Goal: Task Accomplishment & Management: Complete application form

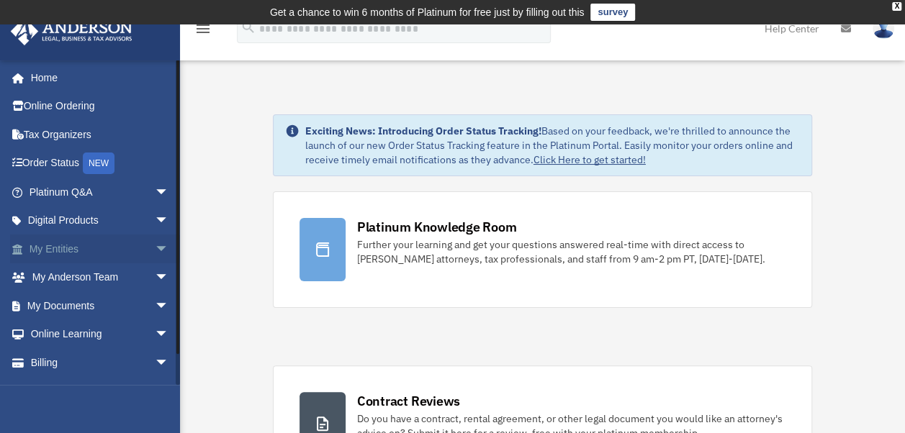
click at [59, 248] on link "My Entities arrow_drop_down" at bounding box center [100, 249] width 181 height 29
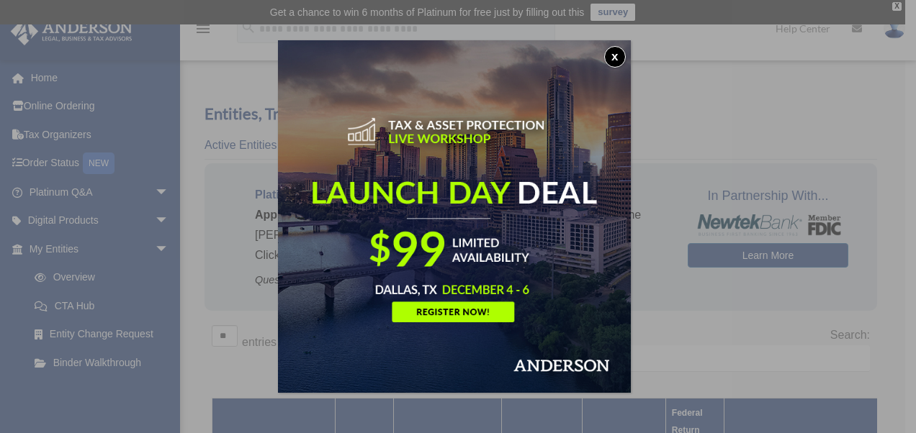
click at [619, 54] on button "x" at bounding box center [615, 57] width 22 height 22
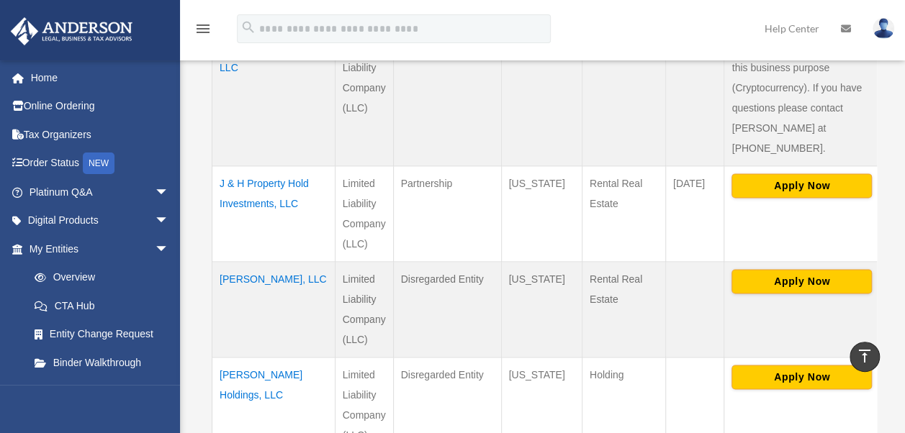
scroll to position [857, 0]
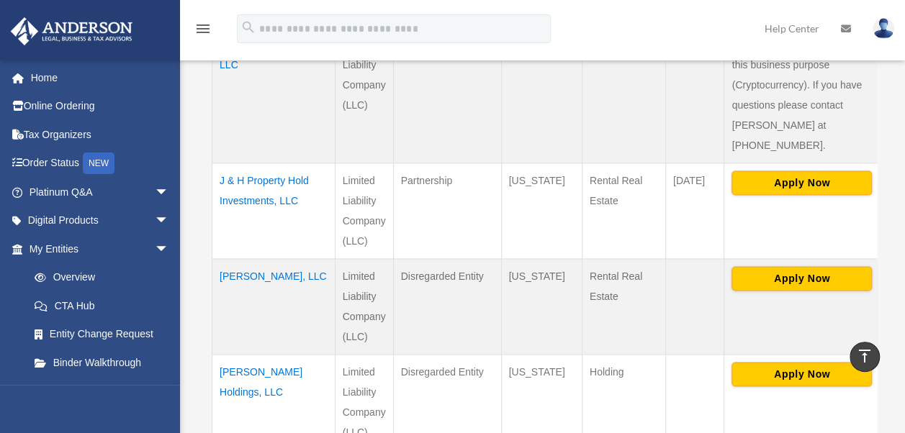
click at [255, 259] on td "[PERSON_NAME], LLC" at bounding box center [273, 307] width 123 height 96
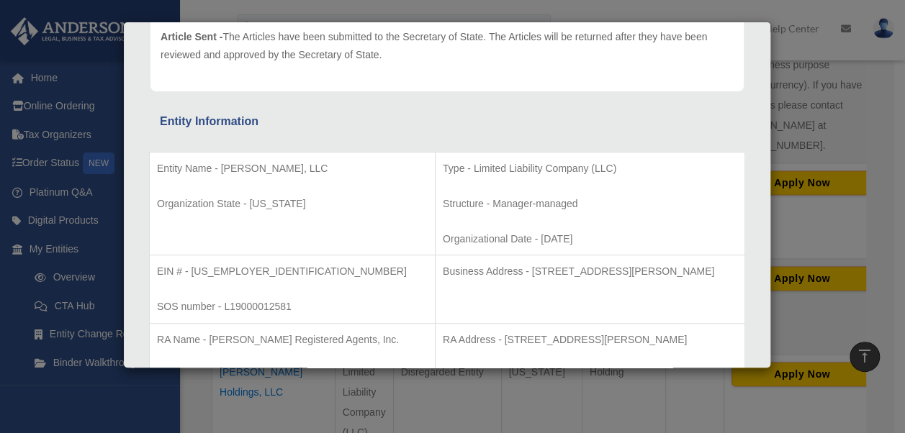
scroll to position [226, 0]
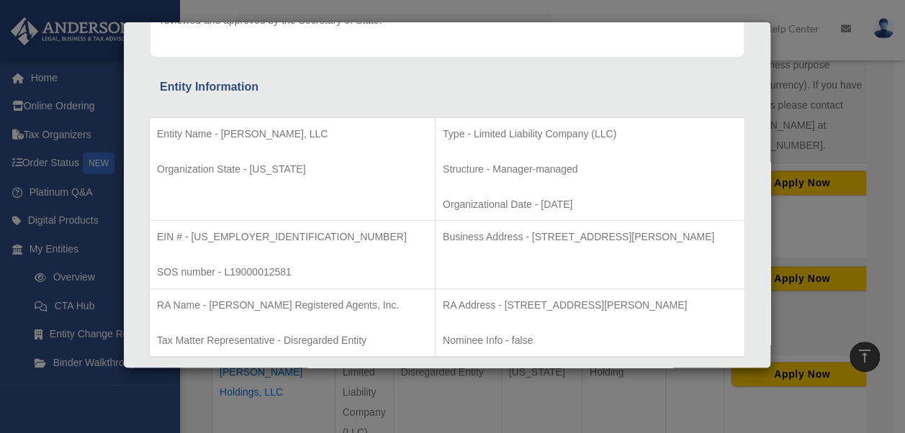
click at [361, 7] on div "Details × Articles Sent Organizational Date" at bounding box center [452, 216] width 905 height 433
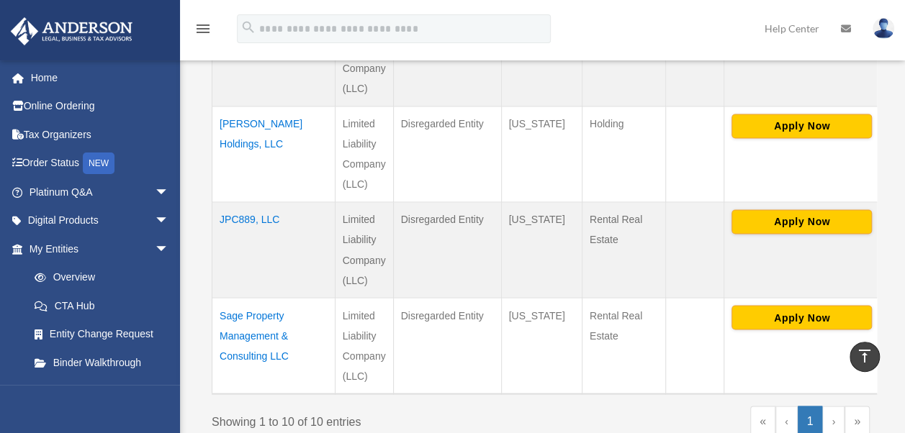
scroll to position [1110, 0]
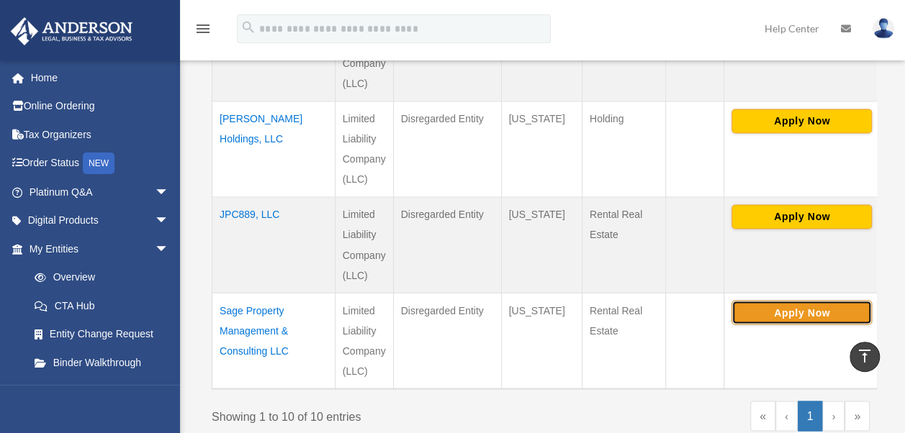
click at [781, 300] on button "Apply Now" at bounding box center [802, 312] width 140 height 24
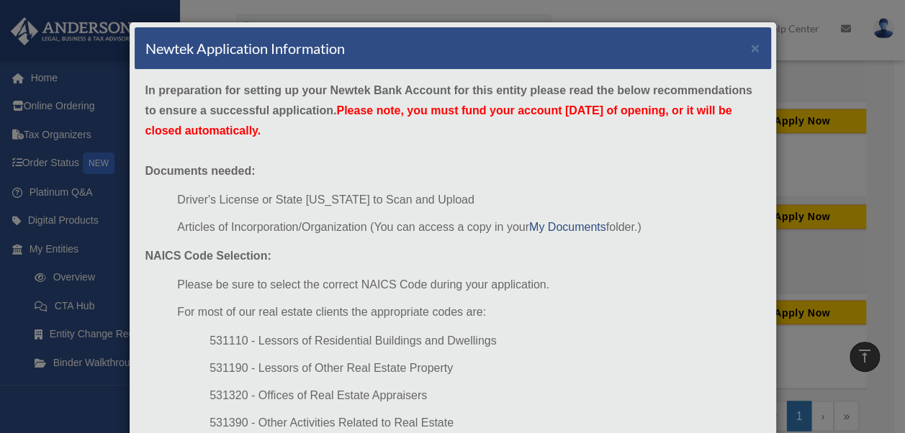
click at [493, 134] on div "In preparation for setting up your Newtek Bank Account for this entity please r…" at bounding box center [453, 352] width 637 height 564
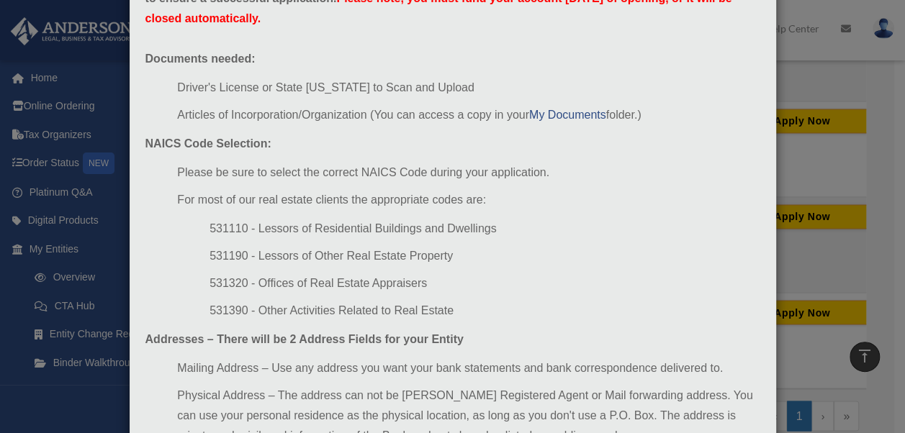
scroll to position [115, 0]
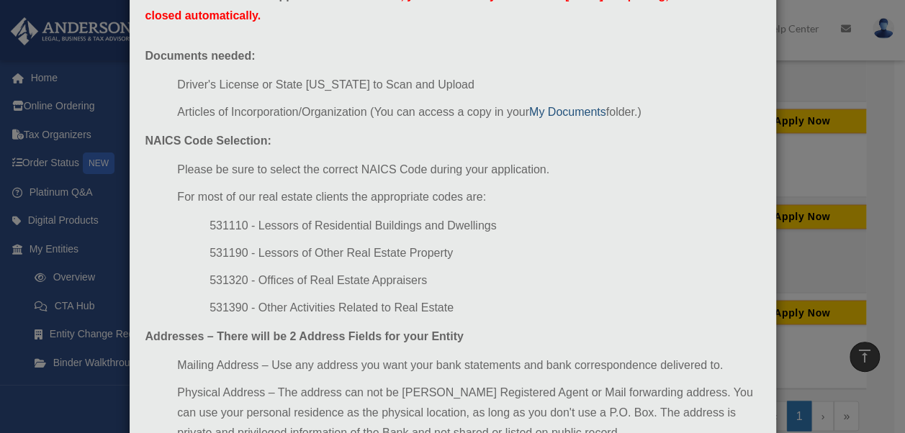
click at [572, 106] on link "My Documents" at bounding box center [567, 112] width 77 height 12
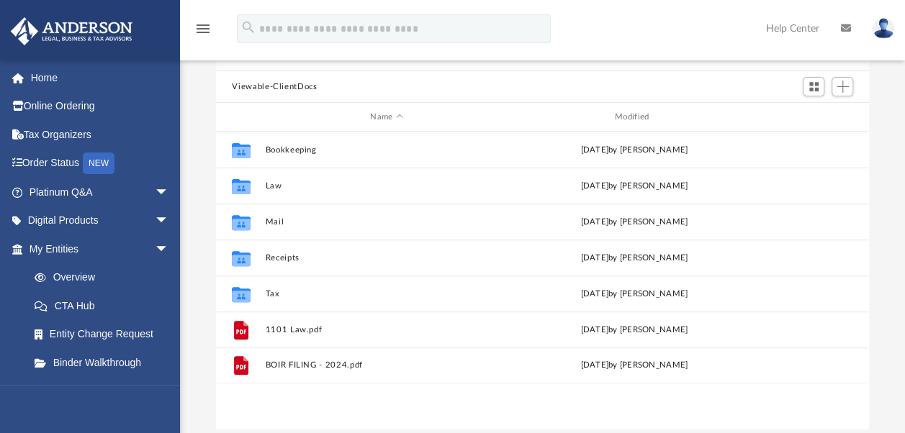
scroll to position [128, 0]
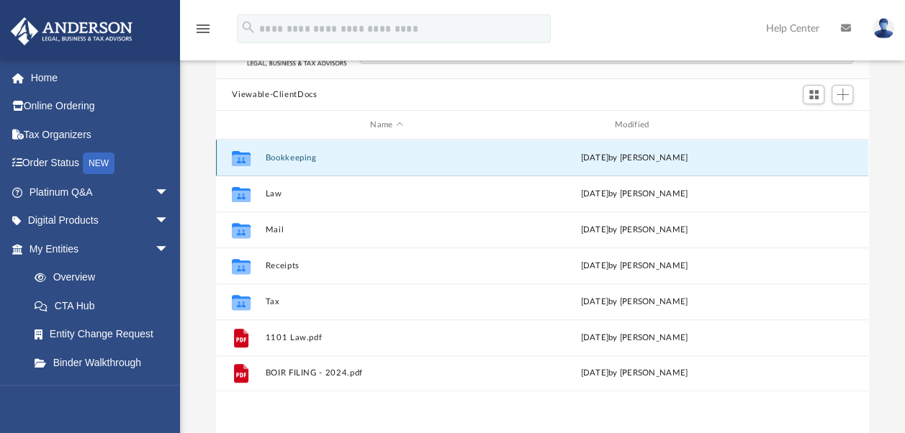
click at [473, 156] on button "Bookkeeping" at bounding box center [387, 157] width 242 height 9
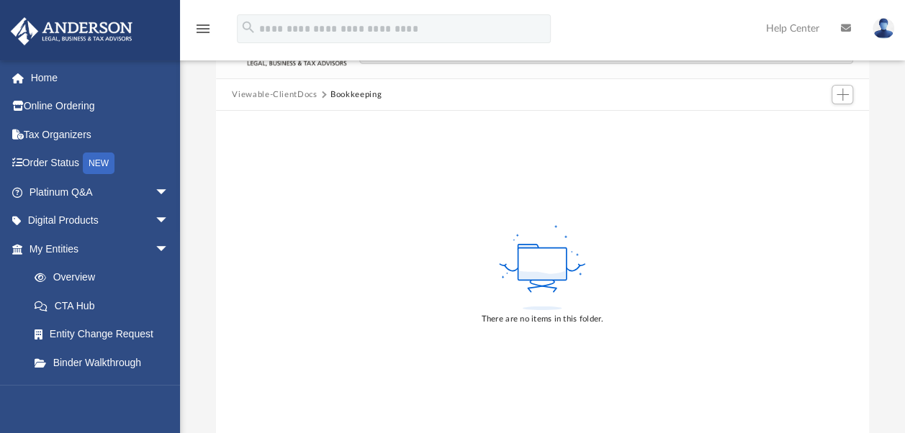
click at [278, 91] on button "Viewable-ClientDocs" at bounding box center [274, 95] width 85 height 13
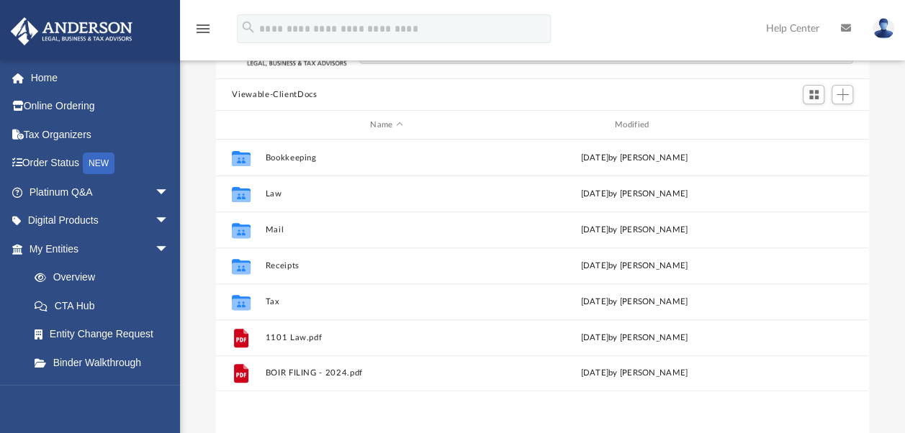
scroll to position [316, 641]
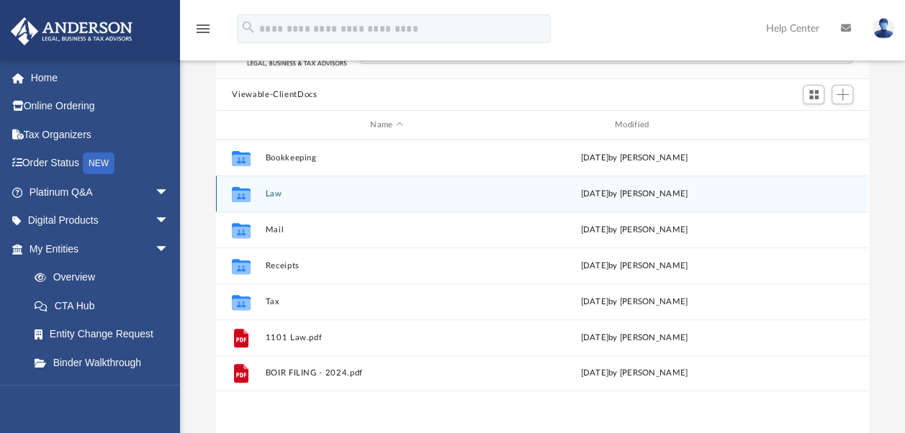
click at [282, 190] on button "Law" at bounding box center [387, 193] width 242 height 9
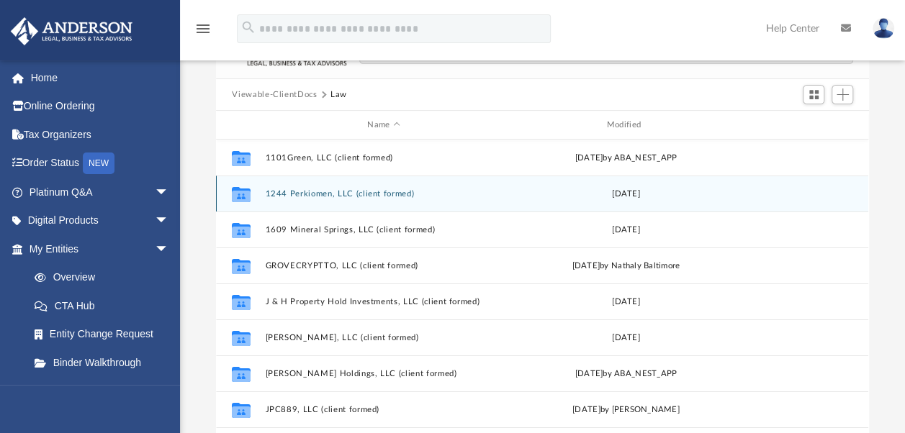
click at [313, 189] on button "1244 Perkiomen, LLC (client formed)" at bounding box center [384, 193] width 236 height 9
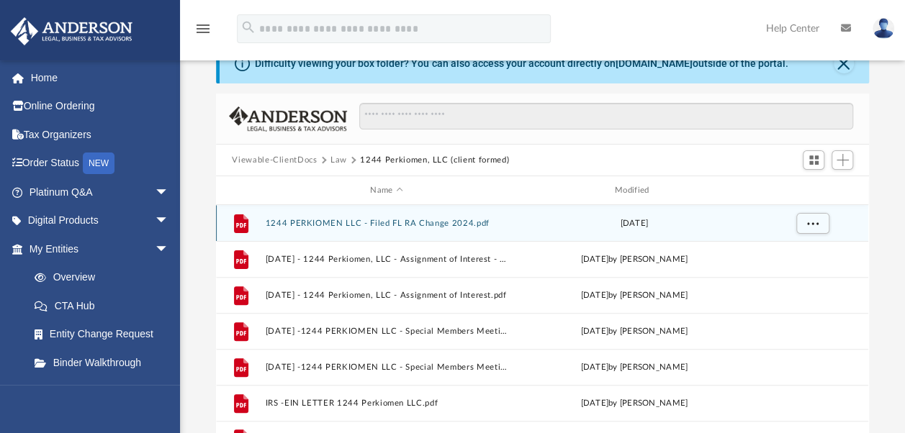
scroll to position [71, 0]
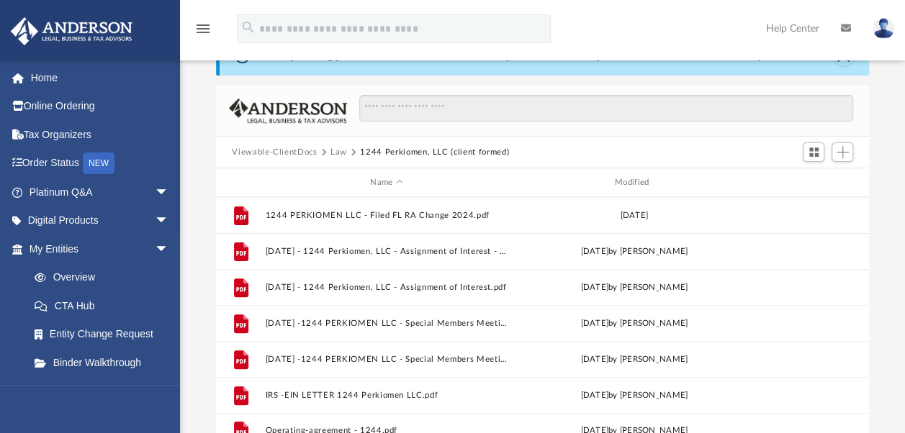
click at [341, 147] on button "Law" at bounding box center [339, 152] width 17 height 13
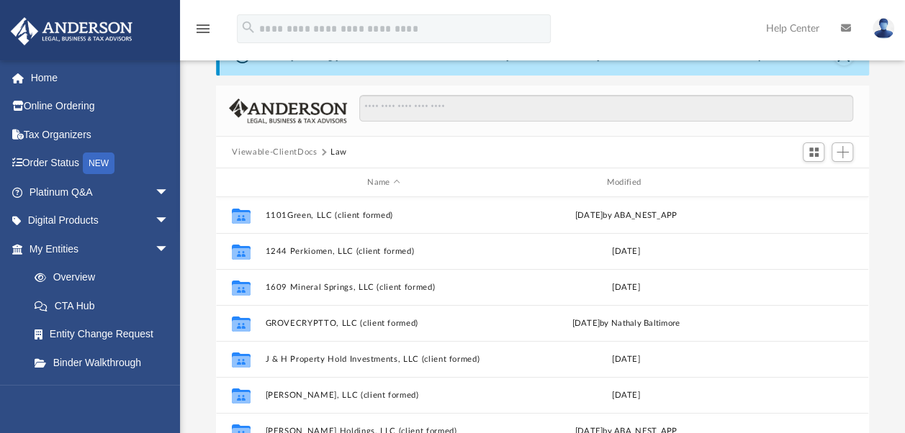
scroll to position [24, 0]
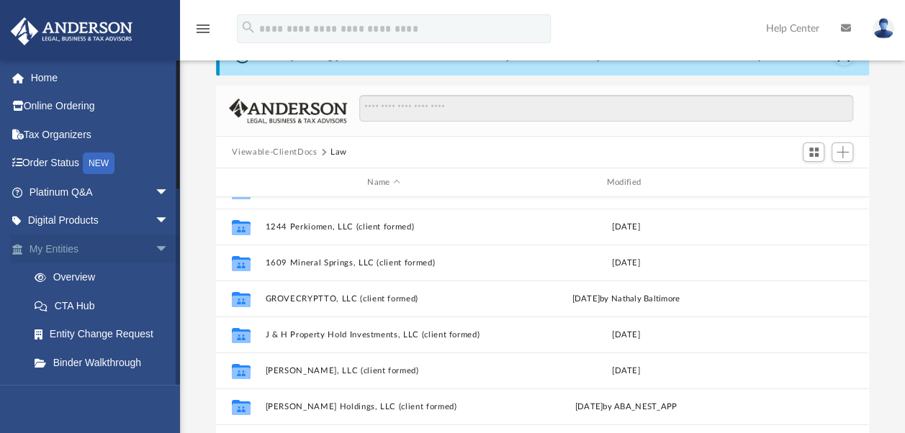
click link "My Entities arrow_drop_down"
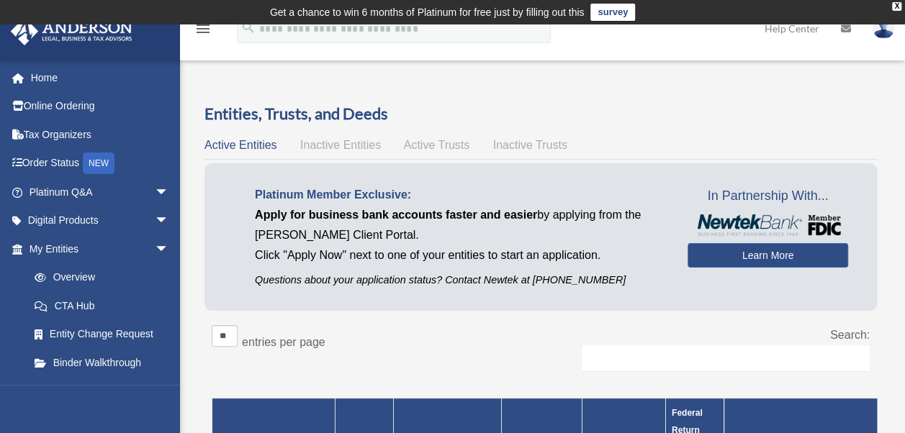
click at [331, 143] on span "Inactive Entities" at bounding box center [340, 145] width 81 height 12
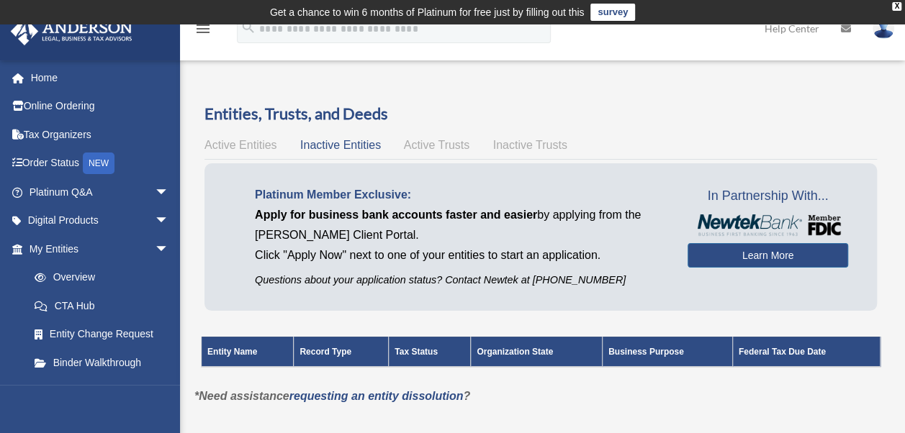
click at [433, 139] on span "Active Trusts" at bounding box center [437, 145] width 66 height 12
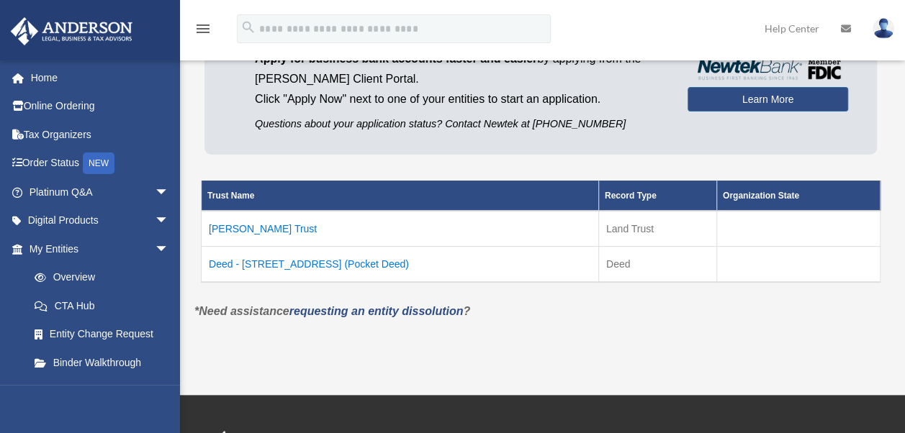
scroll to position [158, 0]
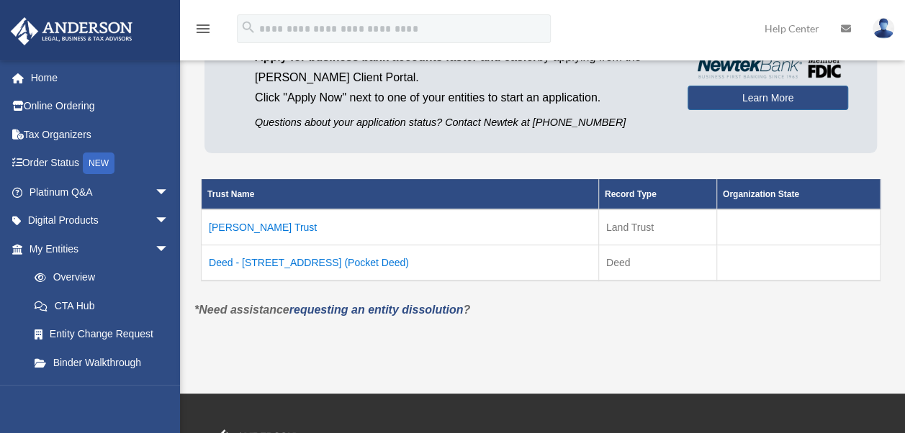
click at [235, 228] on td "Cauldwell Trust" at bounding box center [400, 228] width 397 height 36
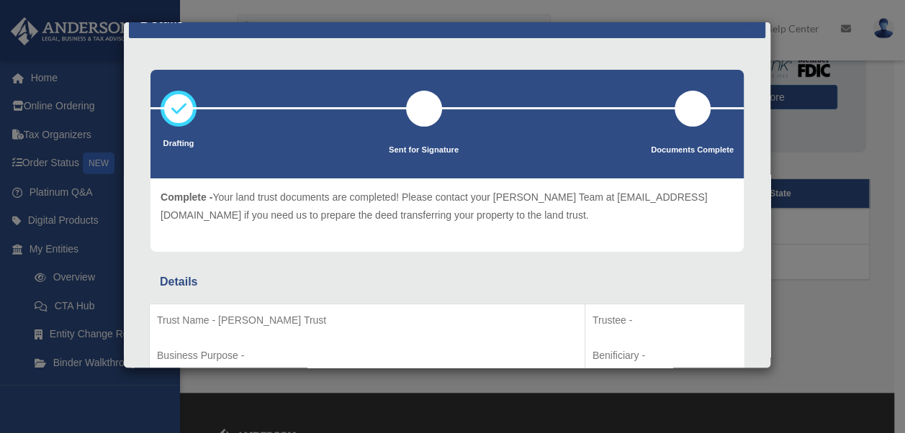
scroll to position [0, 0]
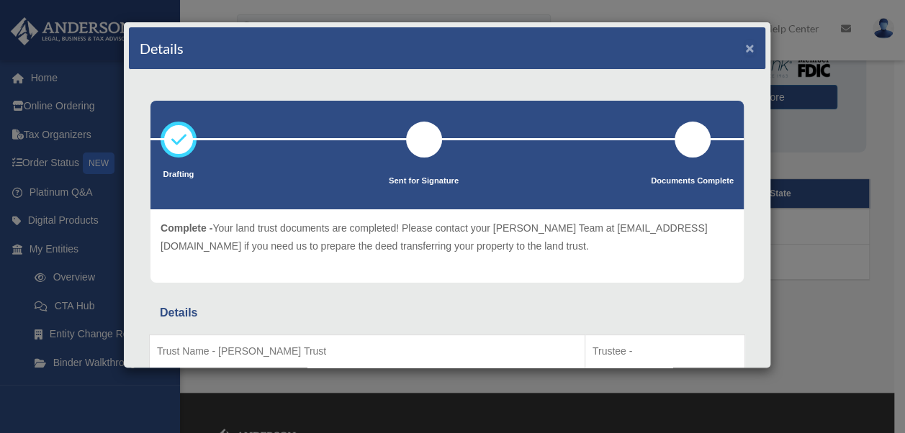
click at [745, 48] on button "×" at bounding box center [749, 47] width 9 height 15
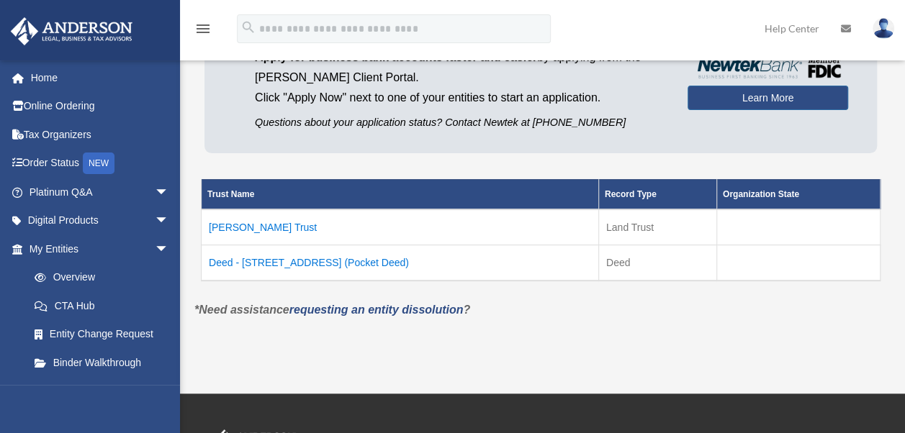
click at [338, 264] on td "Deed - 106 North 11th Street (Pocket Deed)" at bounding box center [400, 263] width 397 height 36
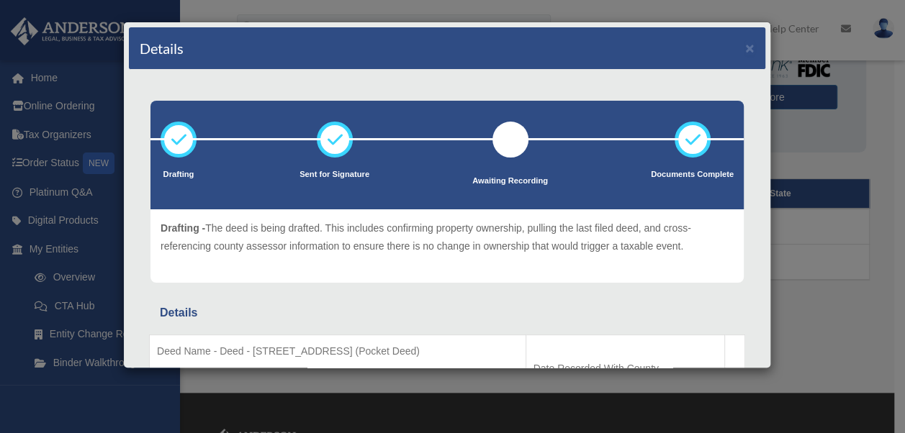
drag, startPoint x: 773, startPoint y: 180, endPoint x: 776, endPoint y: 205, distance: 24.7
click at [776, 205] on div "Details × Drafting Sent for Signature" at bounding box center [452, 216] width 905 height 433
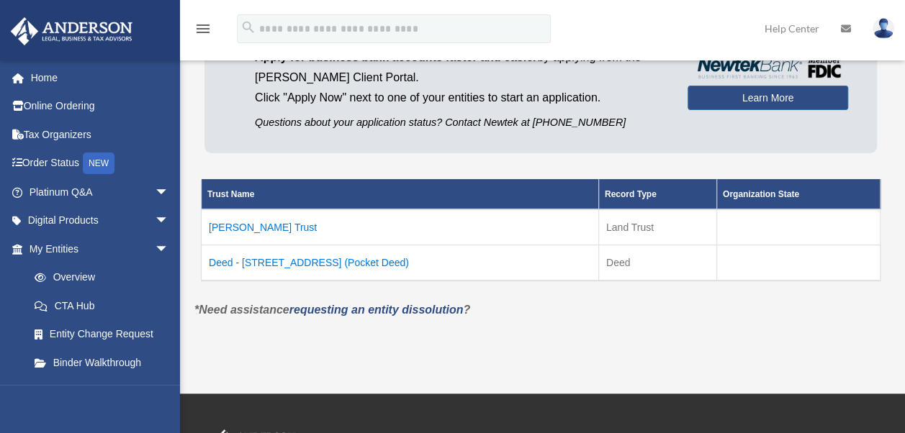
click at [363, 254] on td "Deed - 106 North 11th Street (Pocket Deed)" at bounding box center [400, 263] width 397 height 36
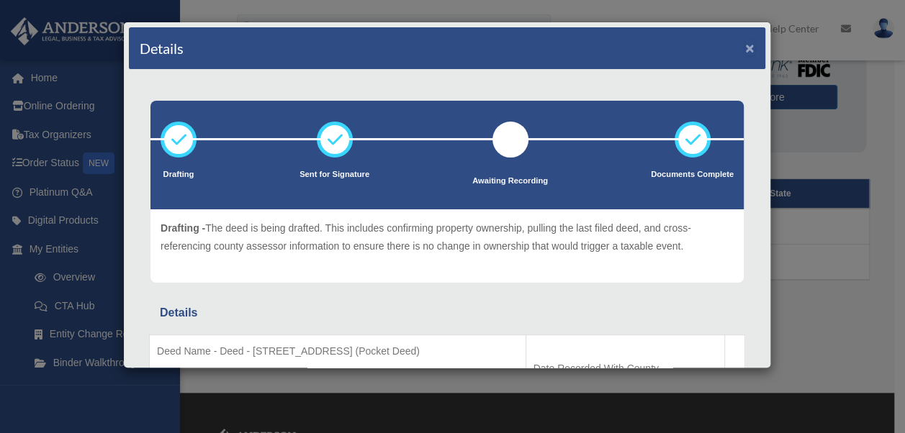
click at [745, 46] on button "×" at bounding box center [749, 47] width 9 height 15
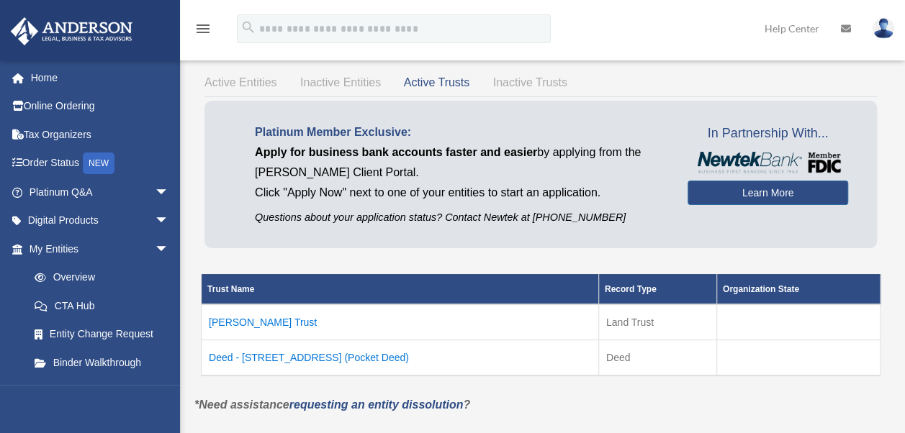
scroll to position [52, 0]
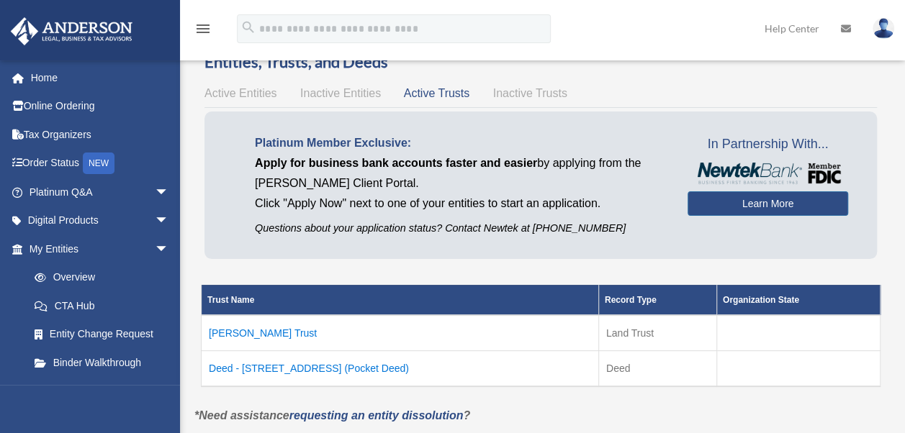
click at [219, 88] on span "Active Entities" at bounding box center [241, 93] width 72 height 12
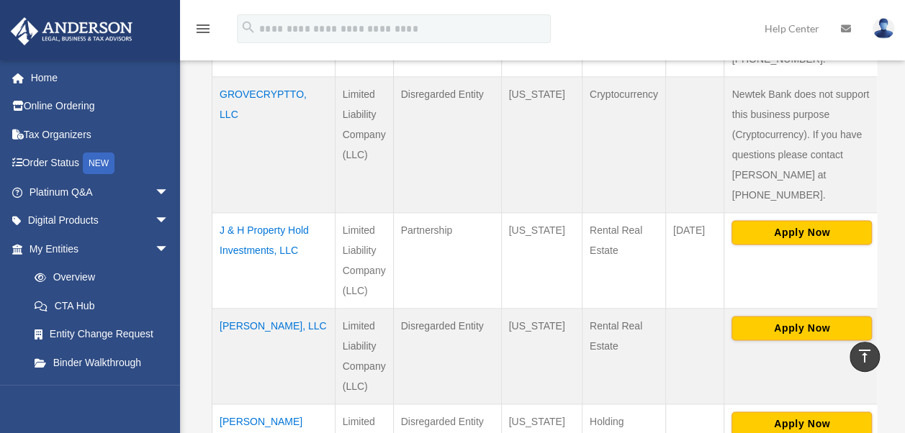
scroll to position [801, 0]
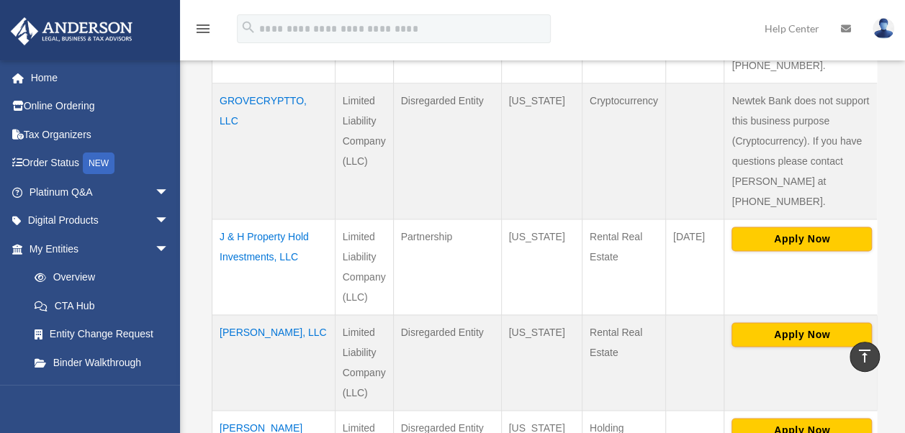
click at [258, 315] on td "[PERSON_NAME], LLC" at bounding box center [273, 363] width 123 height 96
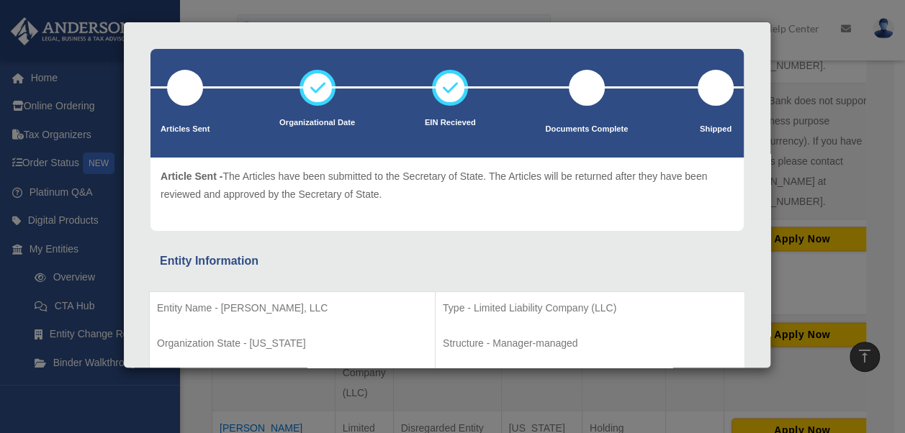
scroll to position [0, 0]
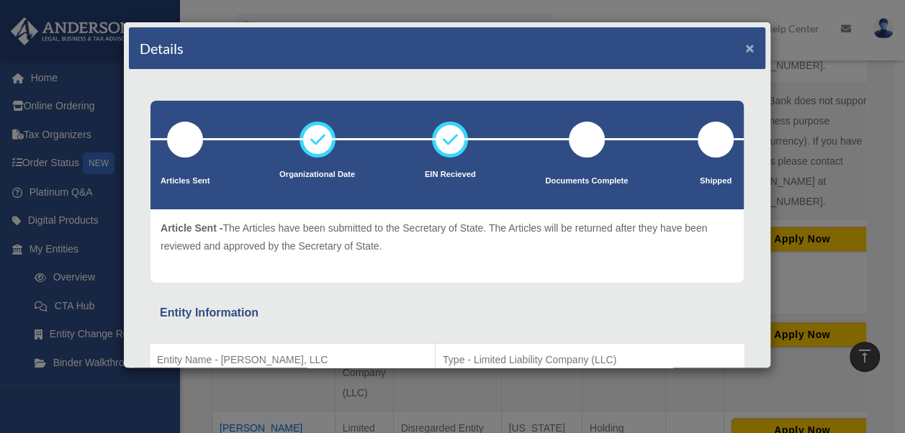
click at [745, 48] on button "×" at bounding box center [749, 47] width 9 height 15
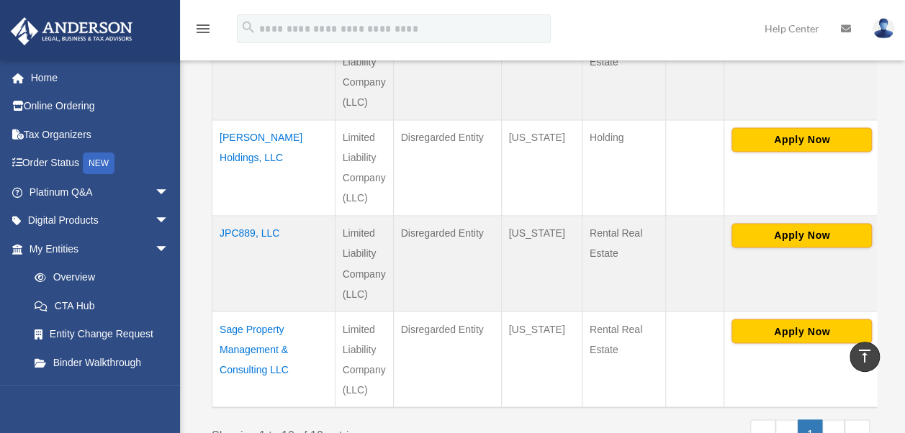
scroll to position [1095, 0]
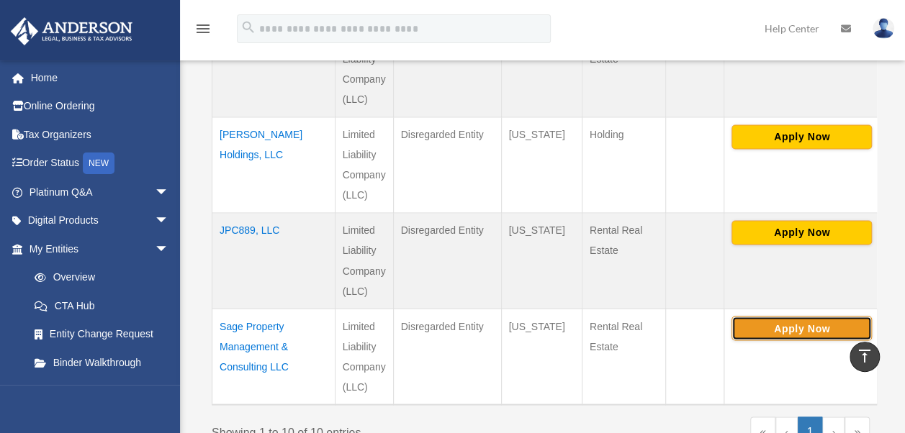
click at [773, 316] on button "Apply Now" at bounding box center [802, 328] width 140 height 24
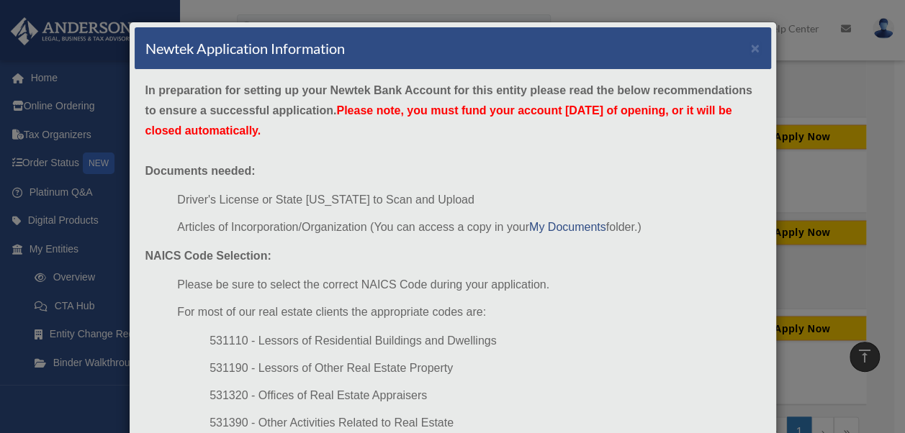
click at [555, 262] on div "In preparation for setting up your Newtek Bank Account for this entity please r…" at bounding box center [453, 352] width 637 height 564
click at [751, 43] on button "×" at bounding box center [755, 47] width 9 height 15
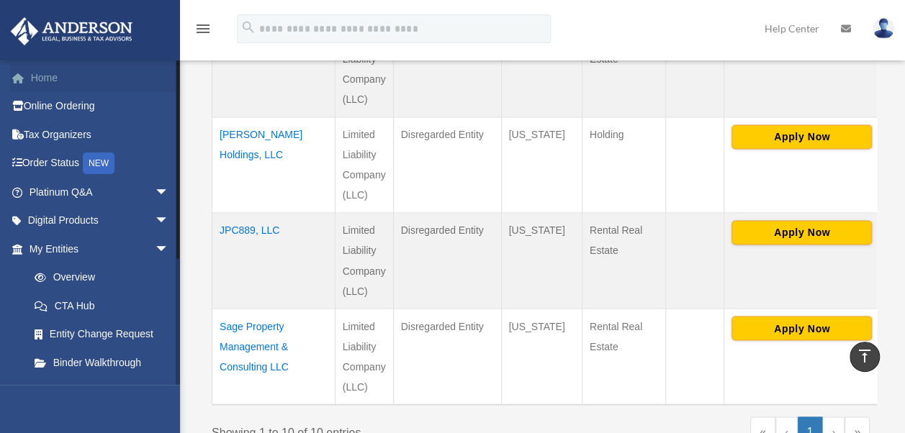
click at [53, 81] on link "Home" at bounding box center [100, 77] width 181 height 29
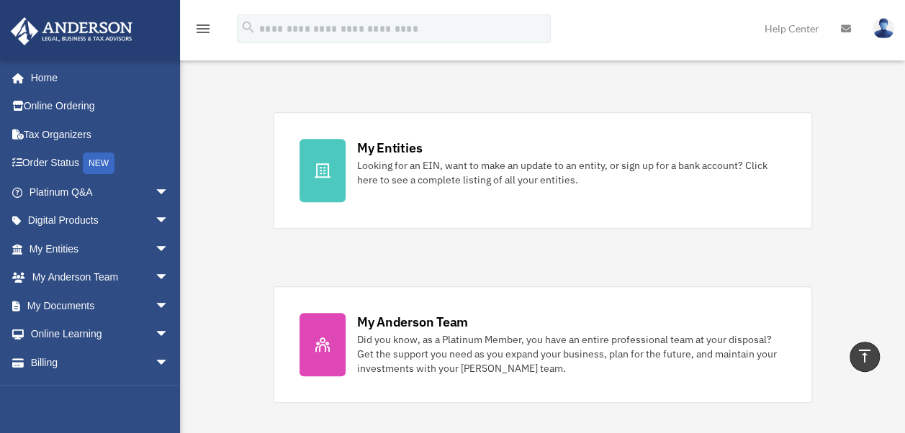
scroll to position [431, 0]
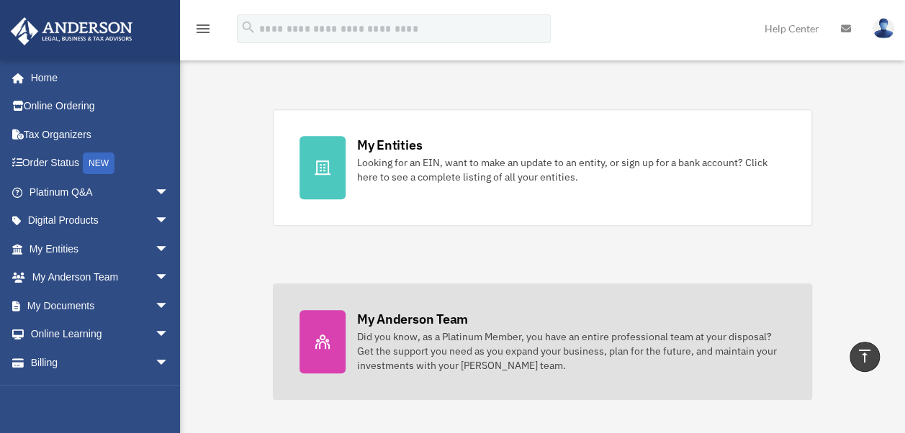
click at [406, 323] on div "My Anderson Team" at bounding box center [412, 319] width 111 height 18
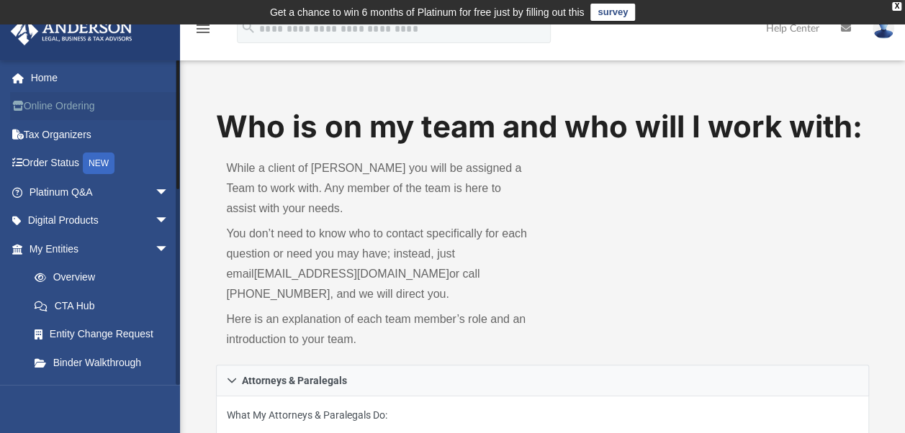
click at [63, 106] on link "Online Ordering" at bounding box center [100, 106] width 181 height 29
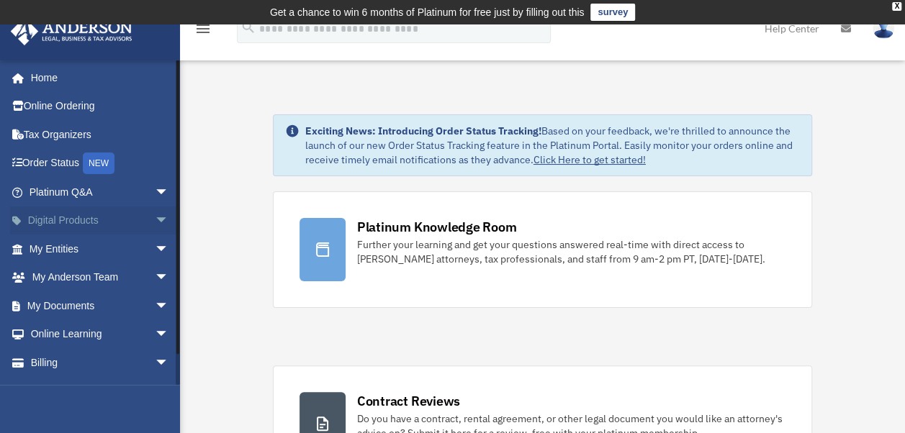
click at [68, 217] on link "Digital Products arrow_drop_down" at bounding box center [100, 221] width 181 height 29
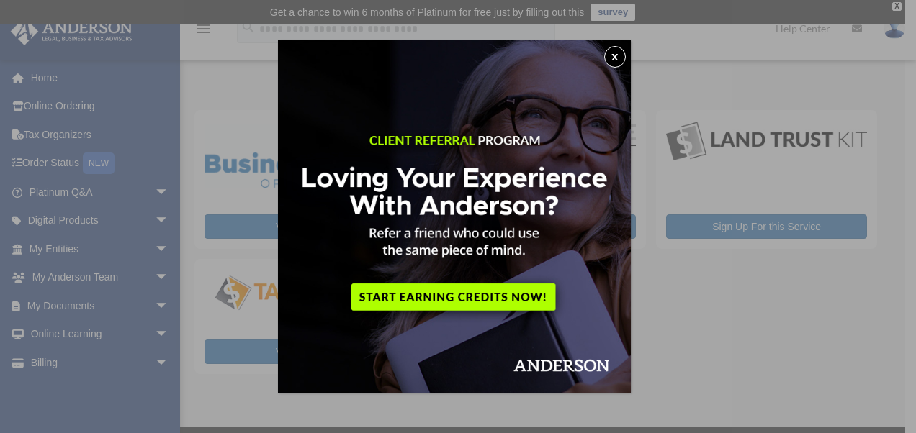
click at [621, 58] on button "x" at bounding box center [615, 57] width 22 height 22
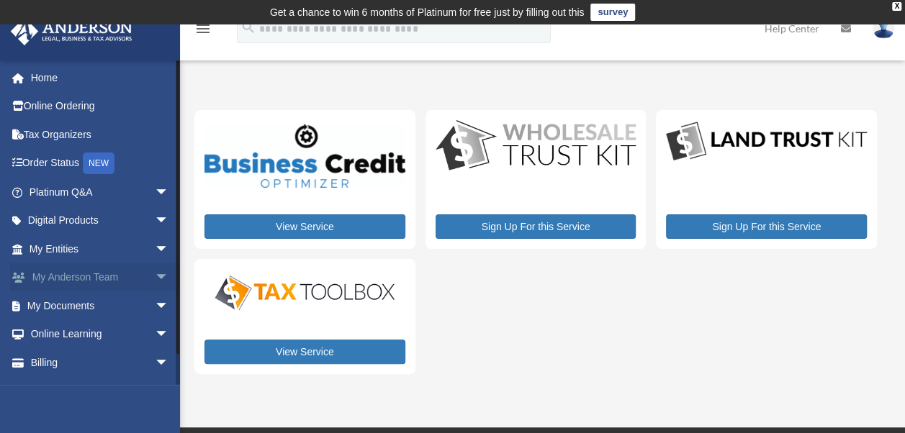
click at [104, 274] on link "My [PERSON_NAME] Team arrow_drop_down" at bounding box center [100, 278] width 181 height 29
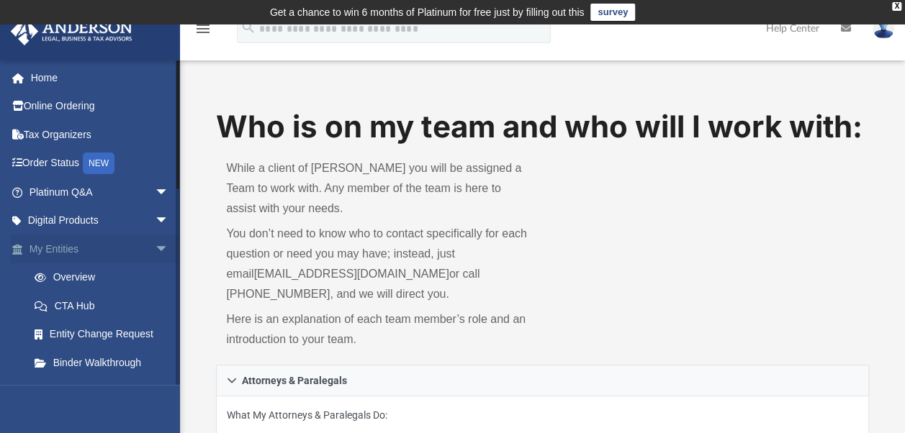
click at [58, 249] on link "My Entities arrow_drop_down" at bounding box center [100, 249] width 181 height 29
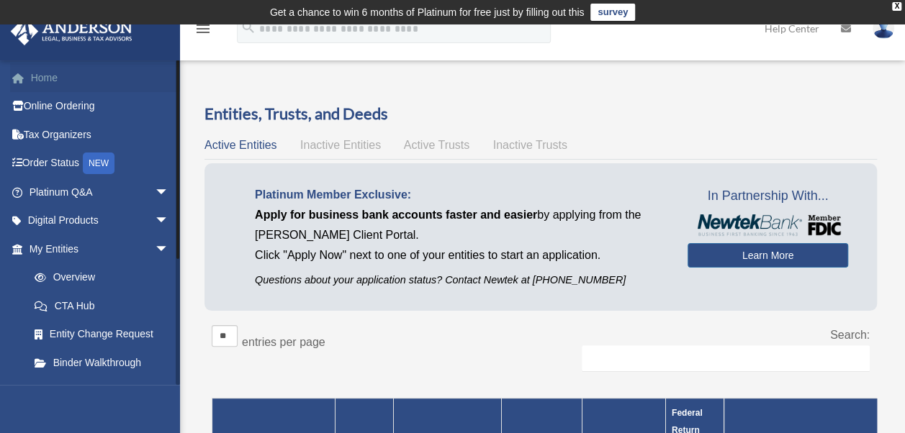
click at [43, 74] on link "Home" at bounding box center [100, 77] width 181 height 29
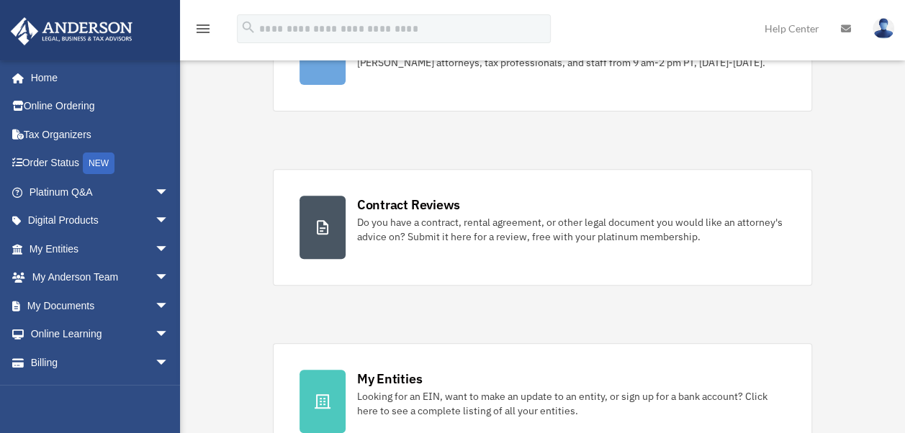
scroll to position [239, 0]
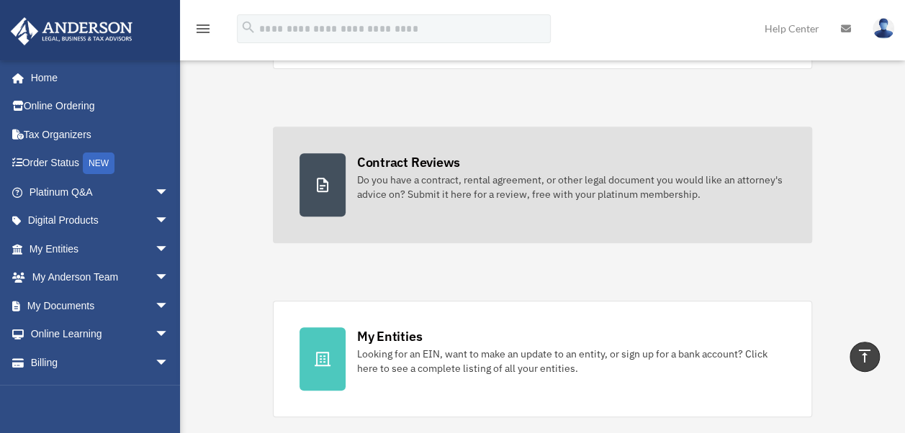
click at [493, 176] on div "Do you have a contract, rental agreement, or other legal document you would lik…" at bounding box center [571, 187] width 429 height 29
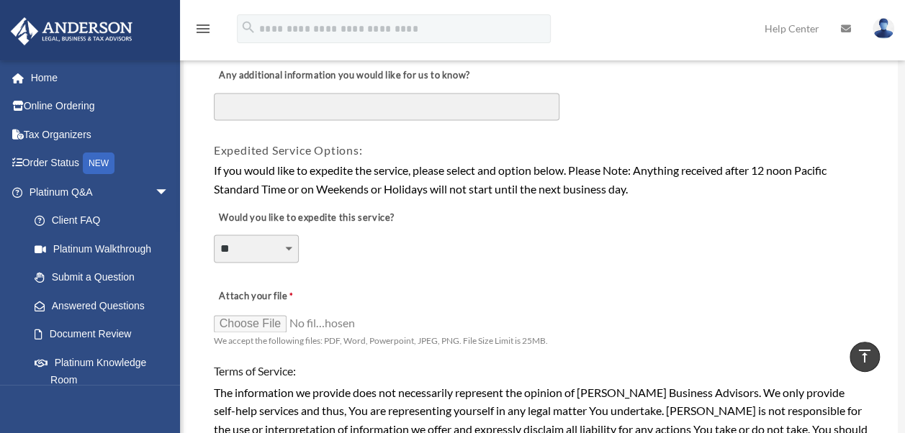
scroll to position [971, 0]
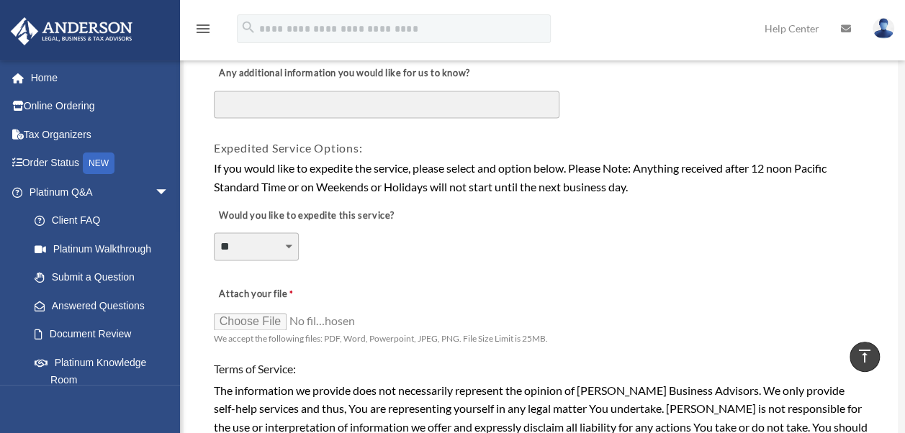
click at [288, 245] on select "**********" at bounding box center [256, 246] width 85 height 27
click at [214, 233] on select "**********" at bounding box center [256, 246] width 85 height 27
click at [243, 248] on select "**********" at bounding box center [256, 246] width 85 height 27
select select "********"
click at [214, 233] on select "**********" at bounding box center [256, 246] width 85 height 27
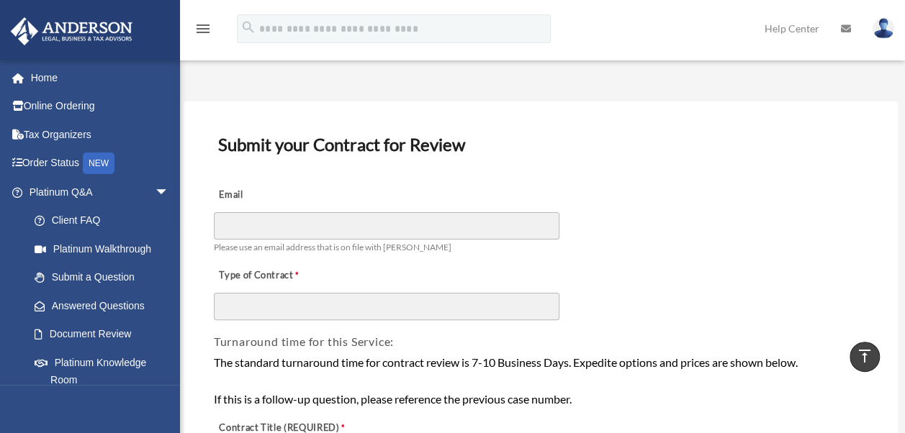
scroll to position [0, 0]
